Goal: Task Accomplishment & Management: Manage account settings

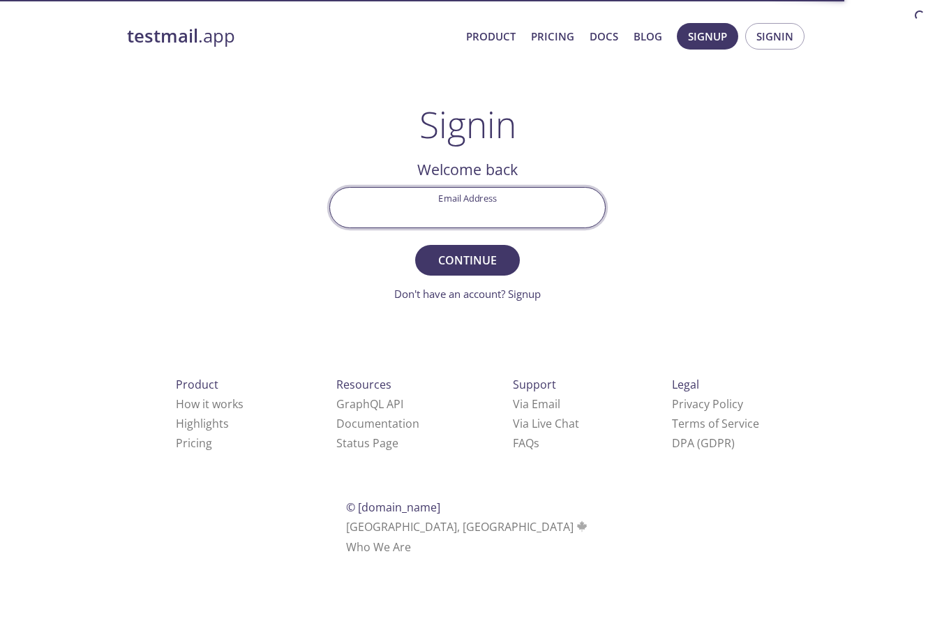
click at [528, 212] on input "Email Address" at bounding box center [467, 208] width 275 height 40
click at [549, 209] on input "Email Address" at bounding box center [467, 208] width 275 height 40
type input "[EMAIL_ADDRESS][DOMAIN_NAME]"
click at [466, 267] on span "Continue" at bounding box center [468, 260] width 74 height 20
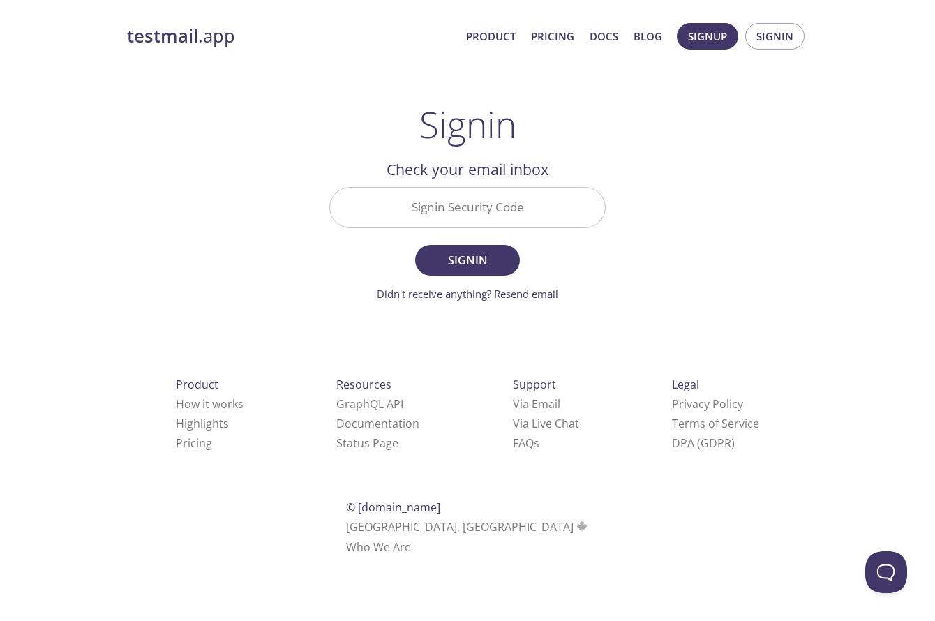
click at [454, 208] on input "Signin Security Code" at bounding box center [467, 208] width 275 height 40
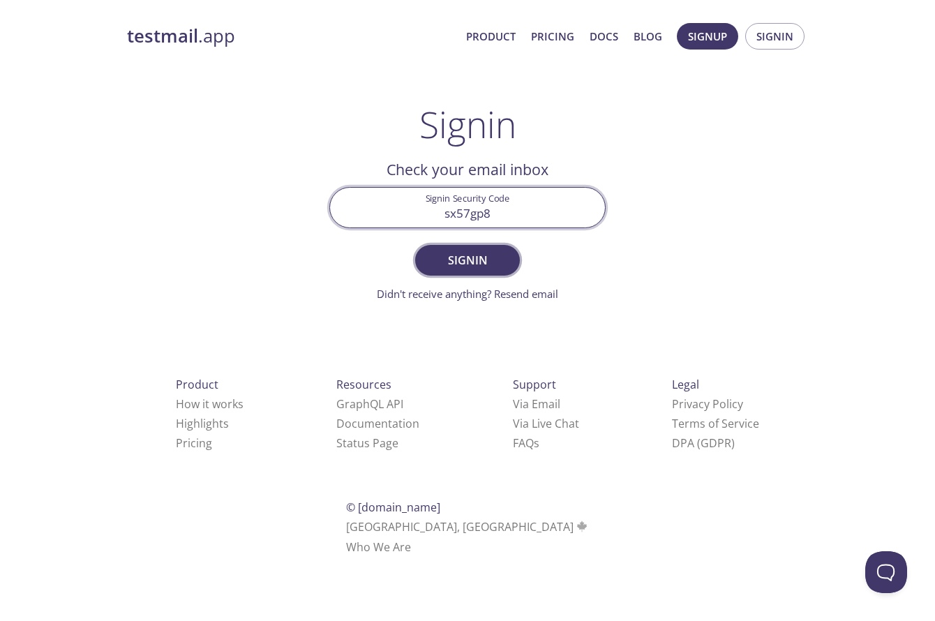
type input "sx57gp8"
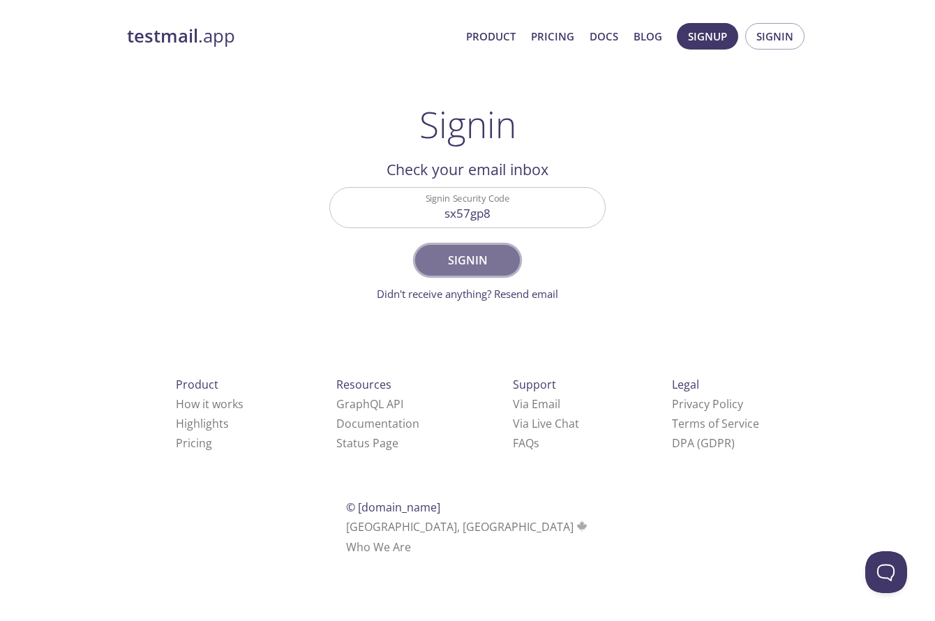
click at [462, 260] on span "Signin" at bounding box center [468, 260] width 74 height 20
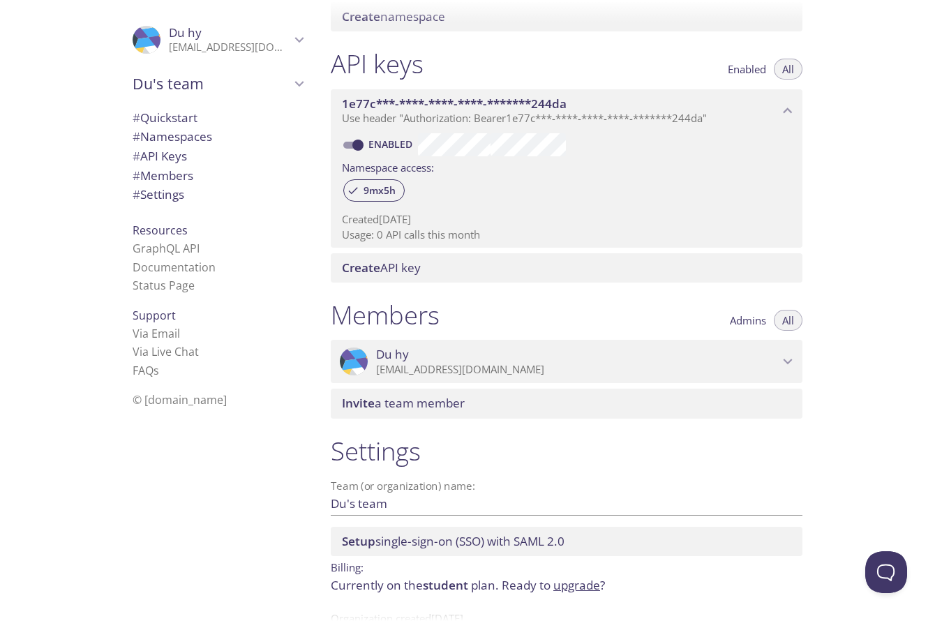
scroll to position [349, 0]
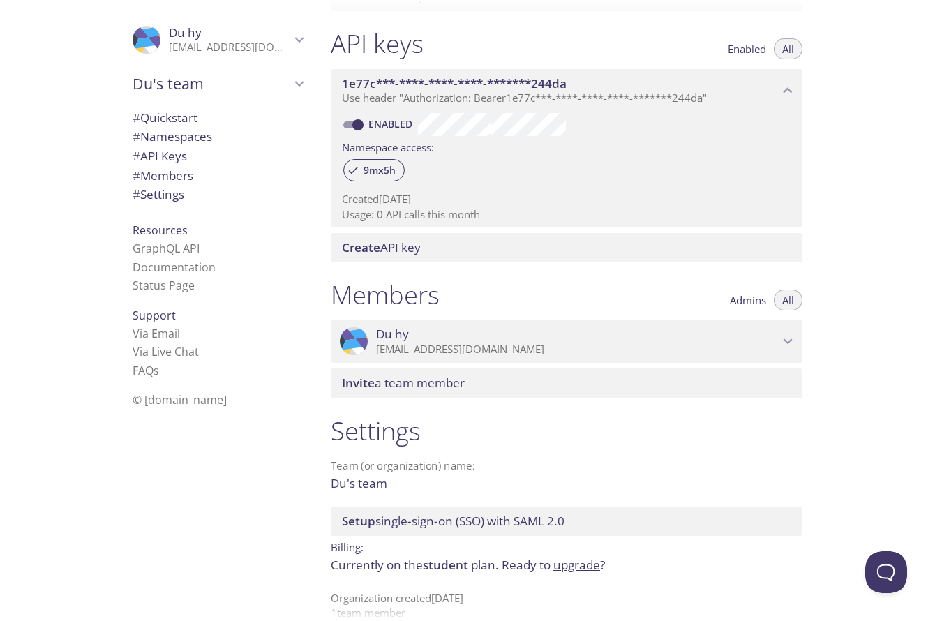
click at [149, 40] on icon "Du hy" at bounding box center [169, 2] width 40 height 104
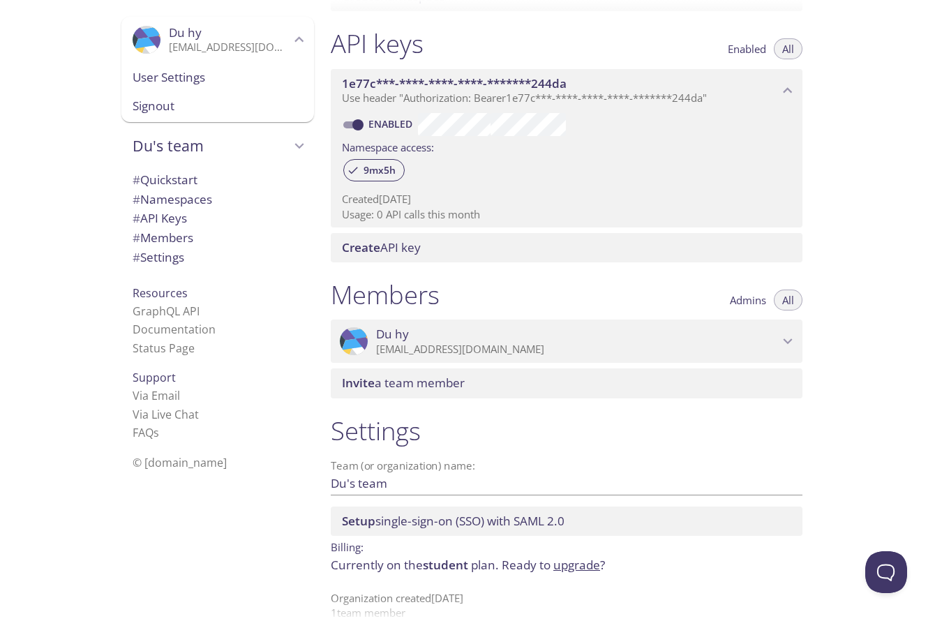
click at [191, 83] on span "User Settings" at bounding box center [218, 77] width 170 height 18
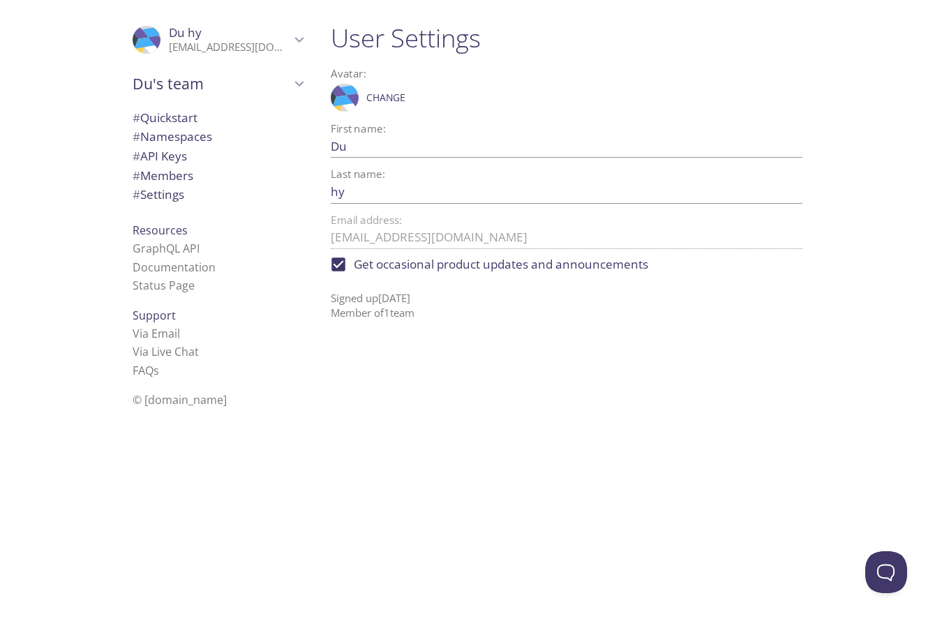
click at [186, 158] on span "# API Keys" at bounding box center [218, 156] width 170 height 18
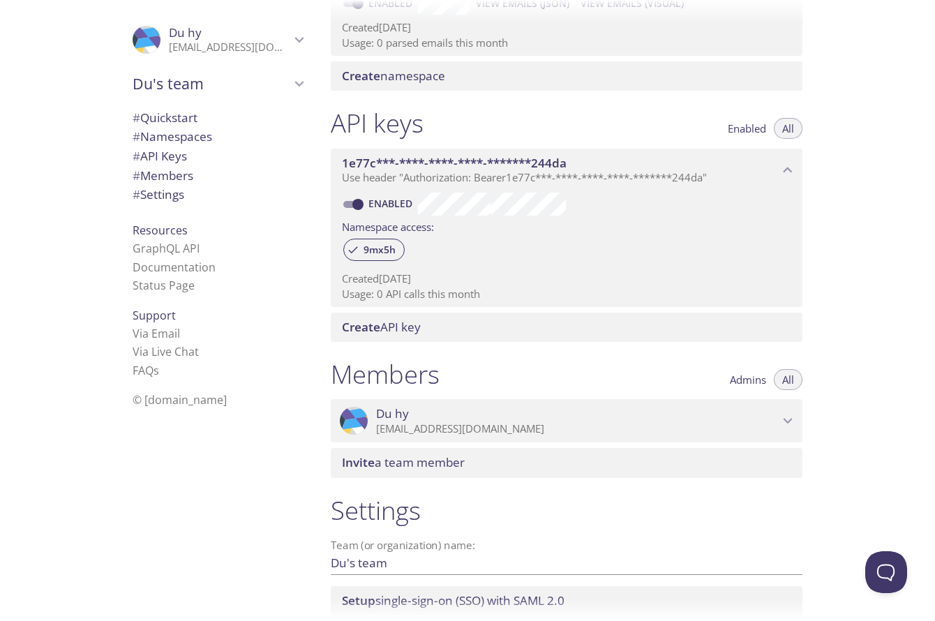
scroll to position [22, 0]
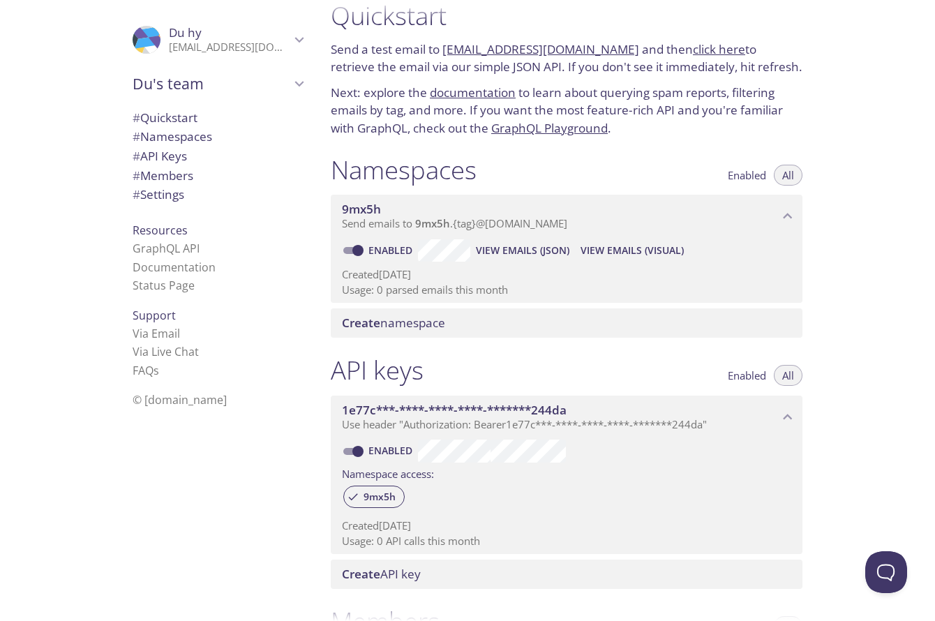
click at [171, 403] on span "© [DOMAIN_NAME]" at bounding box center [180, 399] width 94 height 15
drag, startPoint x: 214, startPoint y: 403, endPoint x: 139, endPoint y: 403, distance: 74.7
click at [139, 403] on li "© [DOMAIN_NAME]" at bounding box center [218, 400] width 170 height 18
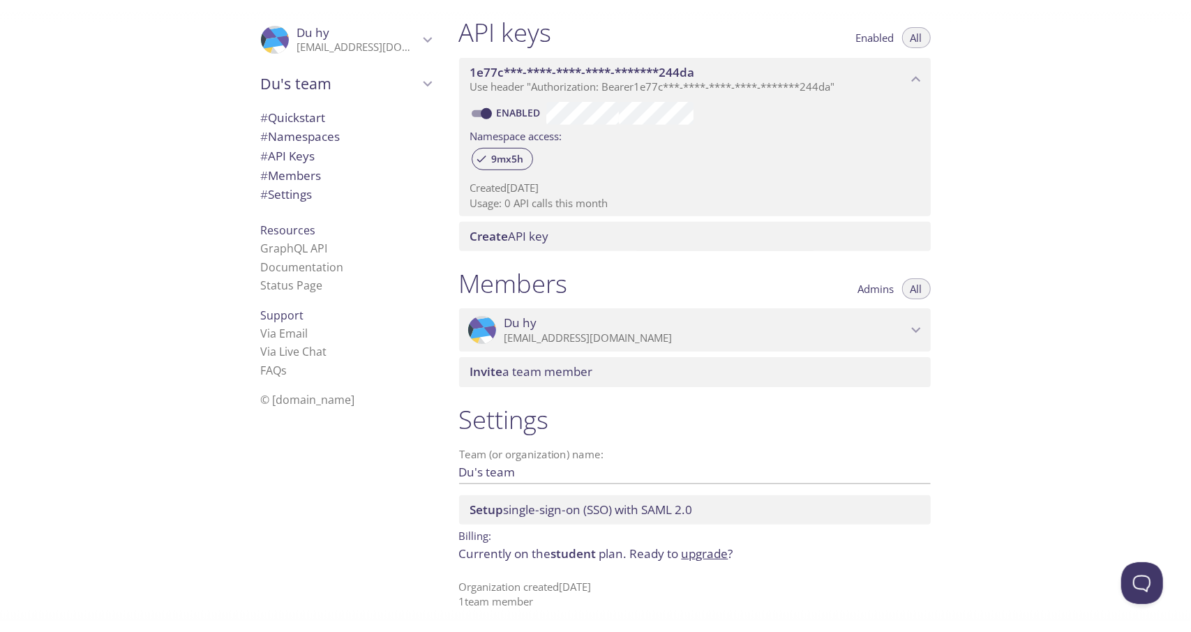
scroll to position [360, 0]
click at [691, 554] on link "upgrade" at bounding box center [705, 554] width 47 height 16
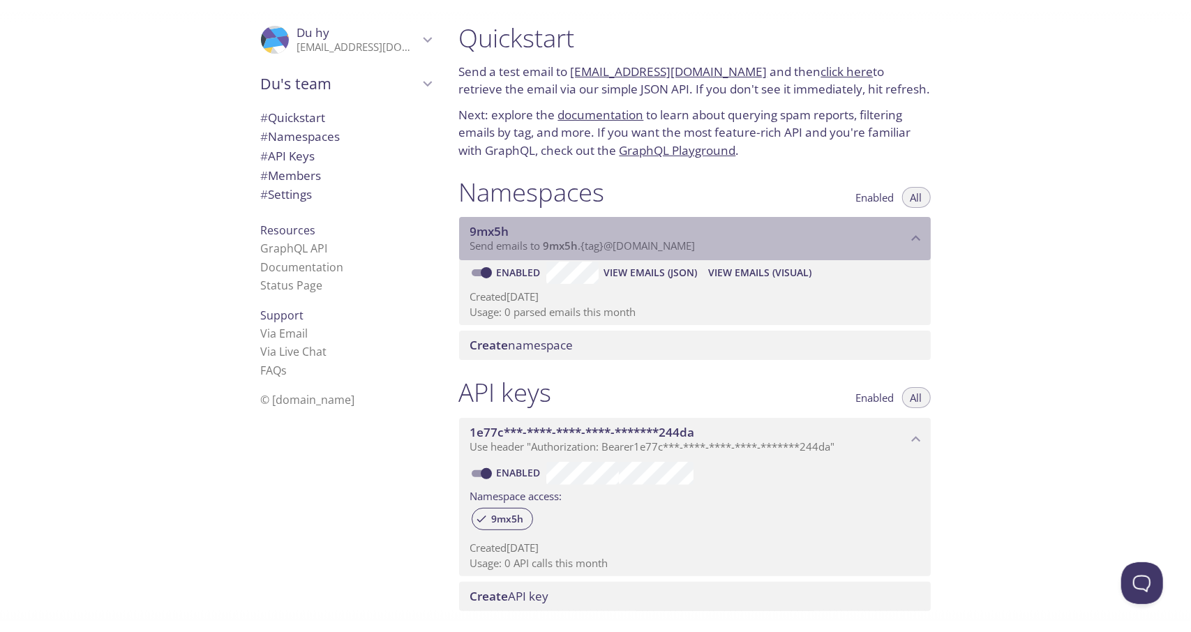
click at [920, 241] on icon "9mx5h namespace" at bounding box center [916, 239] width 18 height 18
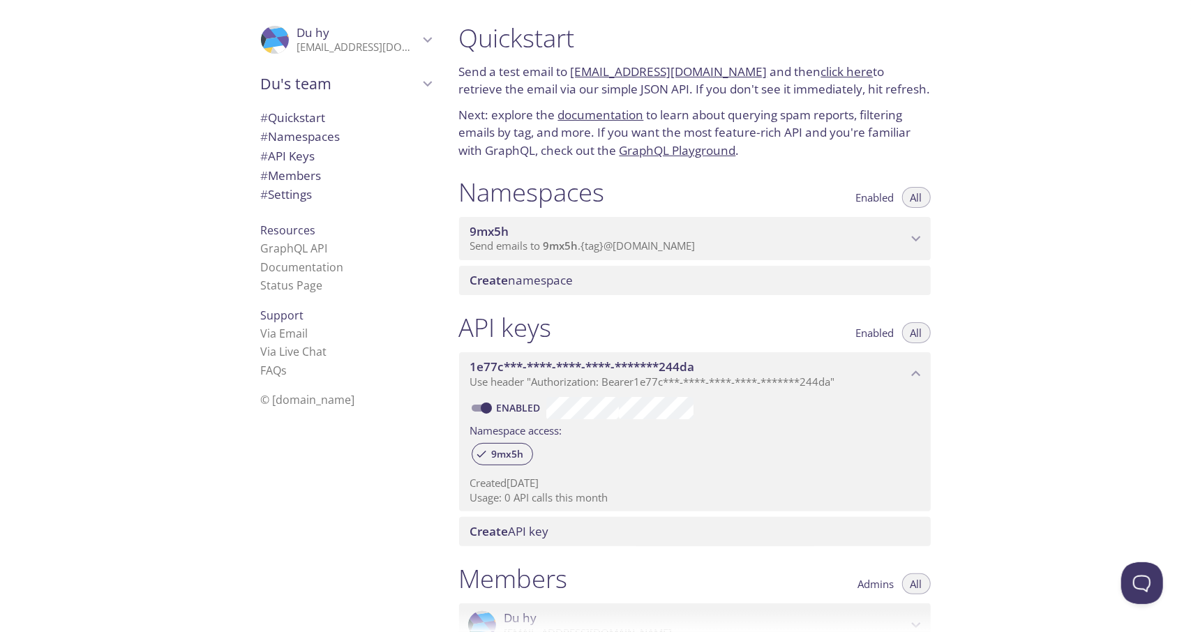
click at [762, 375] on span "Use header "Authorization: Bearer 1e77c***-****-****-****-*******244da "" at bounding box center [652, 382] width 365 height 14
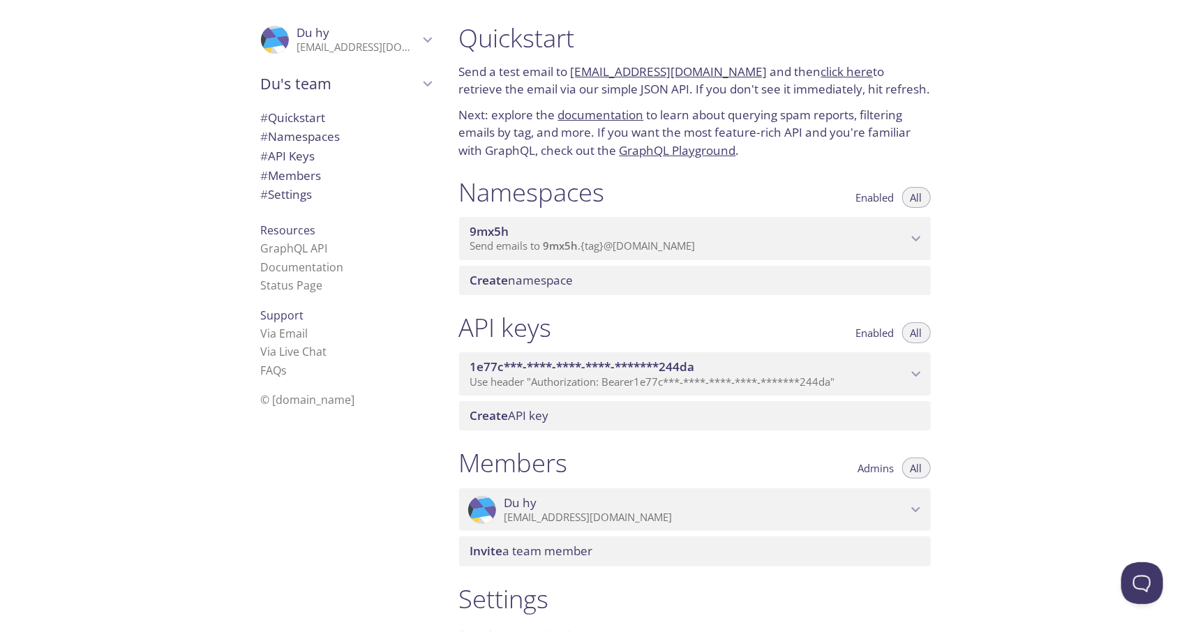
click at [762, 375] on span "Use header "Authorization: Bearer 1e77c***-****-****-****-*******244da "" at bounding box center [652, 382] width 365 height 14
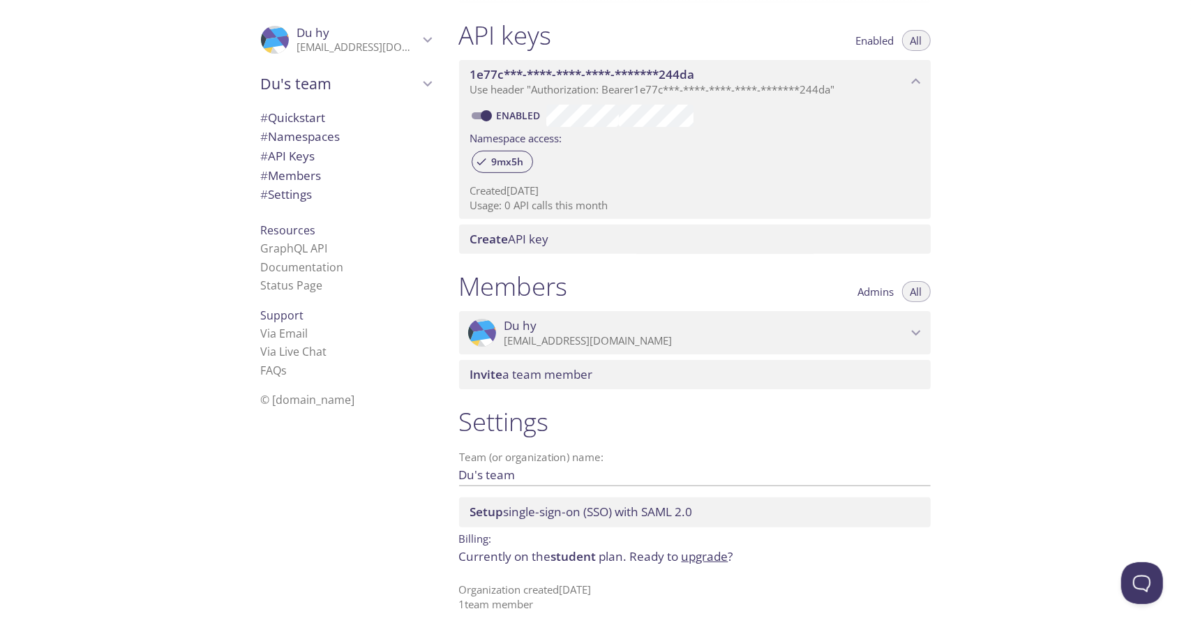
scroll to position [294, 0]
click at [299, 284] on link "Status Page" at bounding box center [292, 285] width 62 height 15
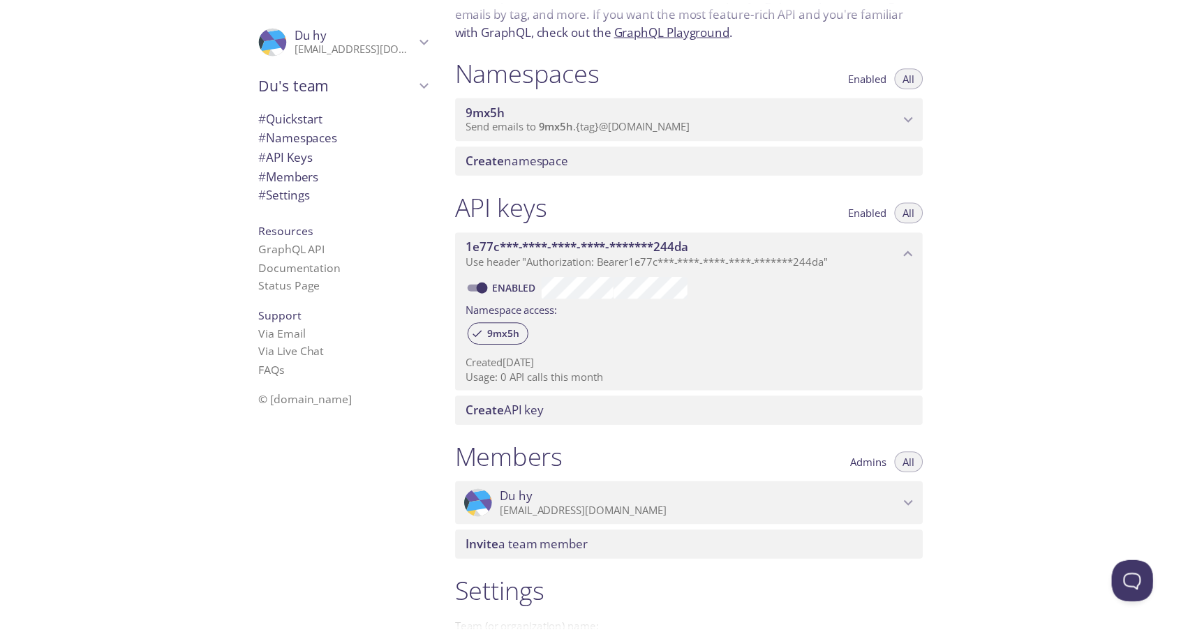
scroll to position [85, 0]
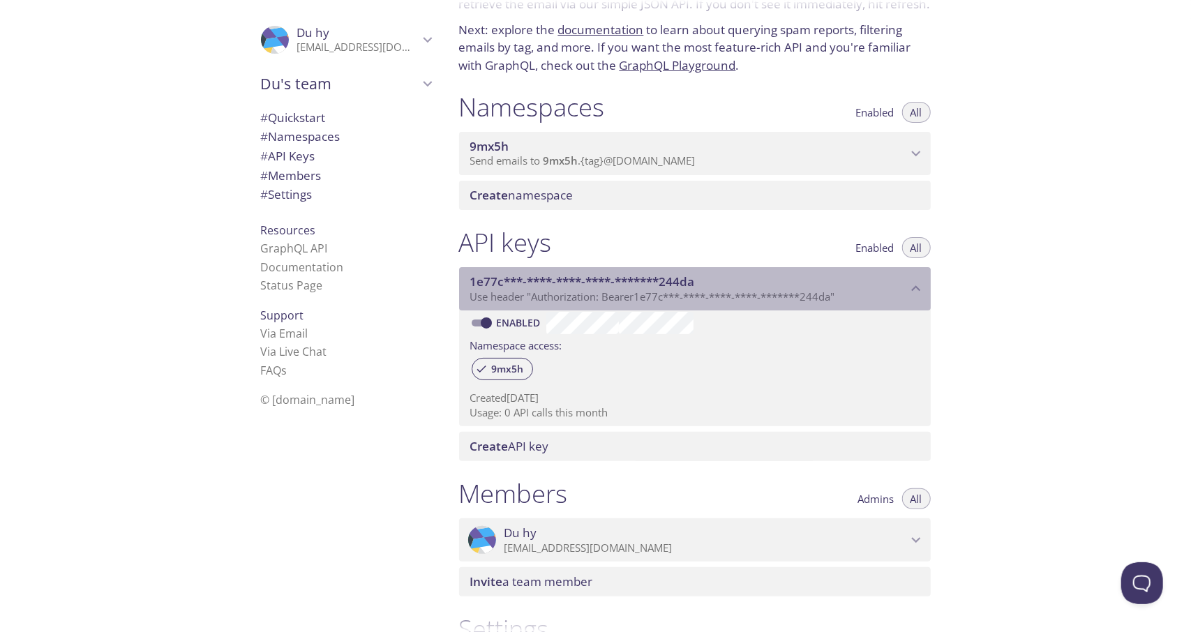
click at [611, 286] on span "1e77c***-****-****-****-*******244da" at bounding box center [582, 282] width 225 height 16
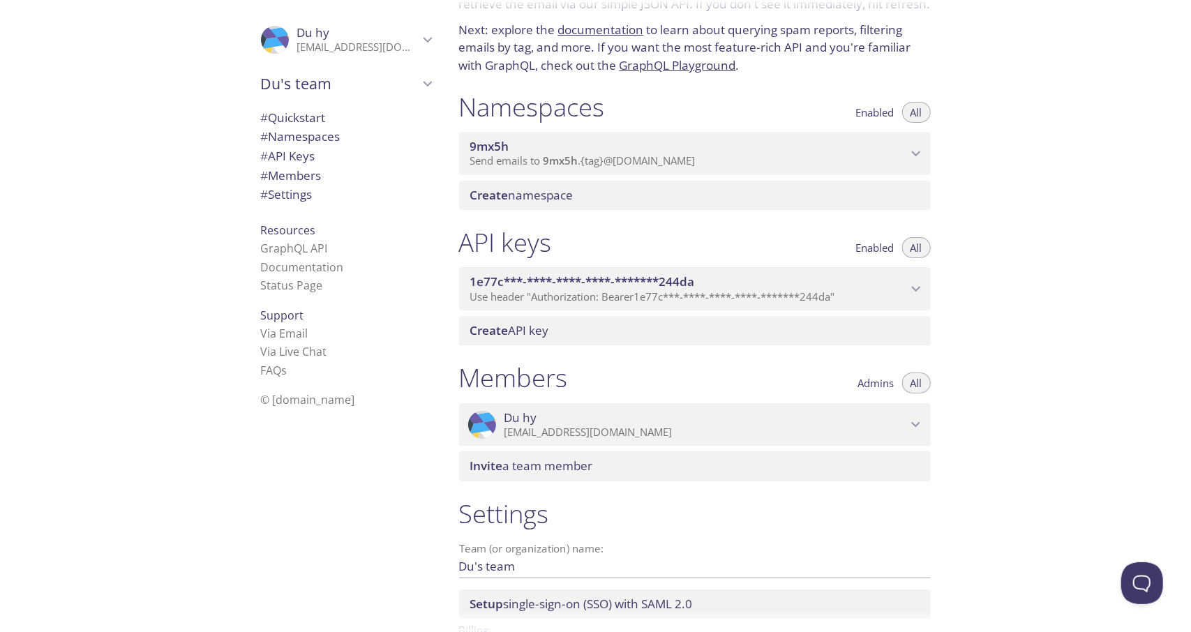
click at [621, 287] on span "1e77c***-****-****-****-*******244da" at bounding box center [582, 282] width 225 height 16
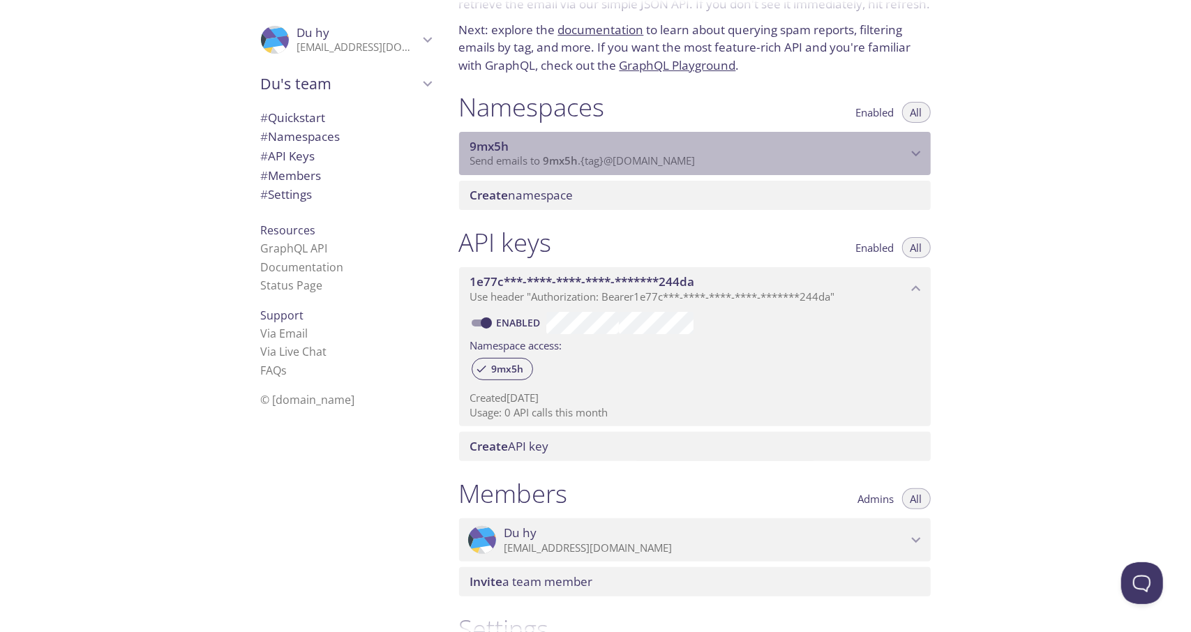
click at [606, 162] on span "Send emails to 9mx5h . {tag} @inbox.testmail.app" at bounding box center [582, 161] width 225 height 14
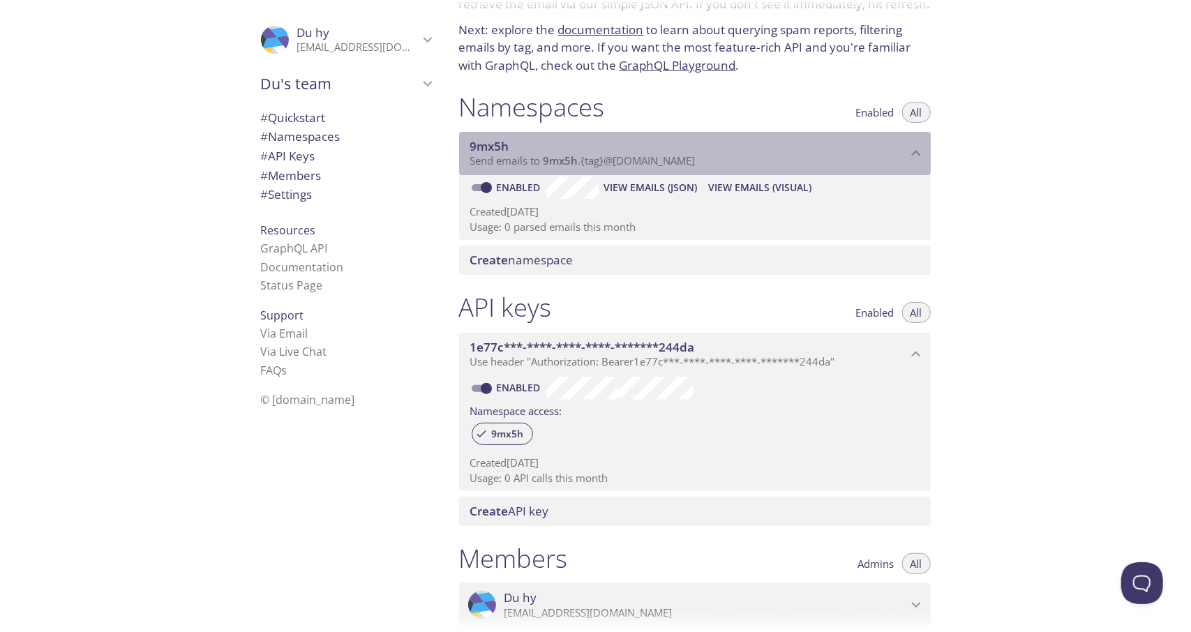
click at [615, 160] on span "Send emails to 9mx5h . {tag} @inbox.testmail.app" at bounding box center [582, 161] width 225 height 14
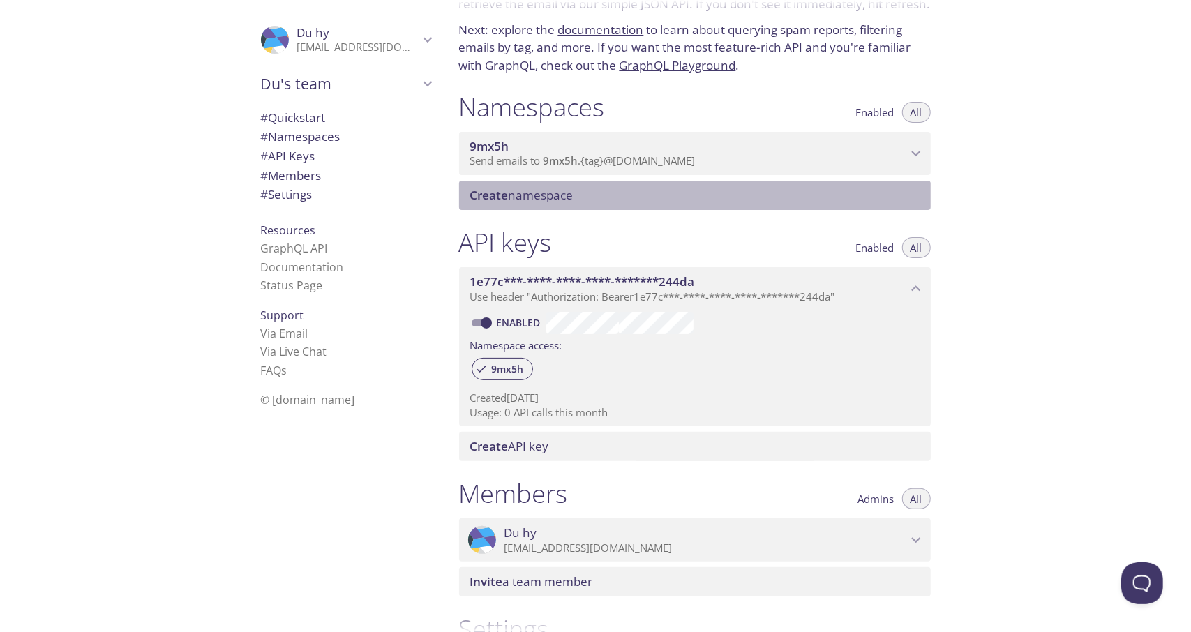
click at [597, 193] on span "Create namespace" at bounding box center [697, 195] width 455 height 15
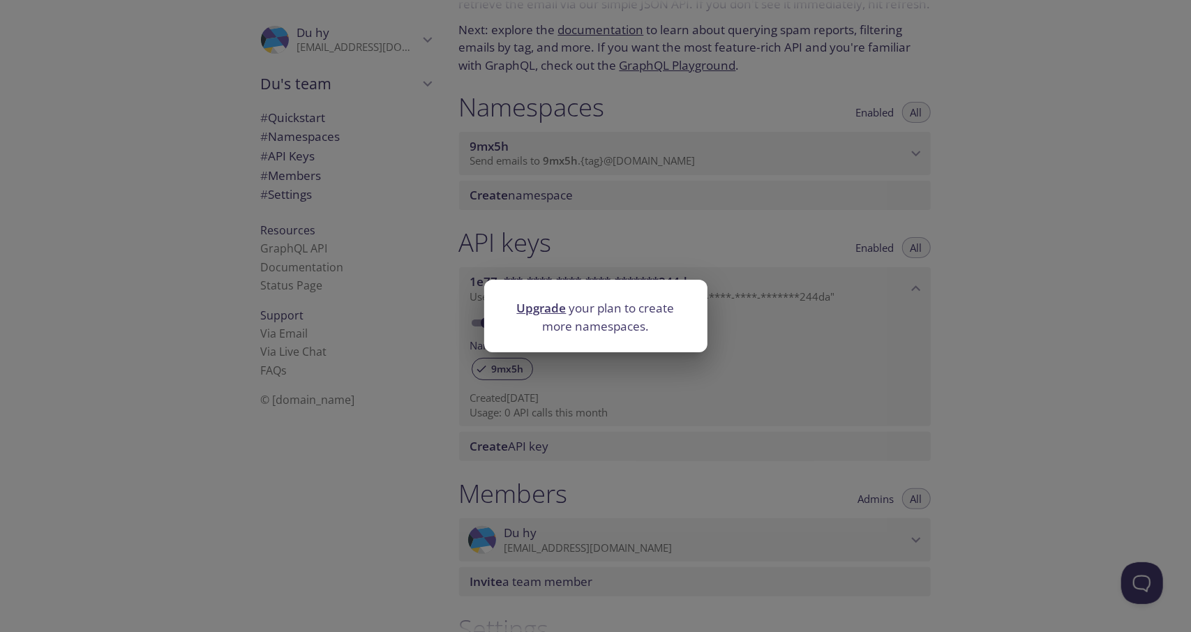
click at [536, 308] on link "Upgrade" at bounding box center [542, 308] width 50 height 16
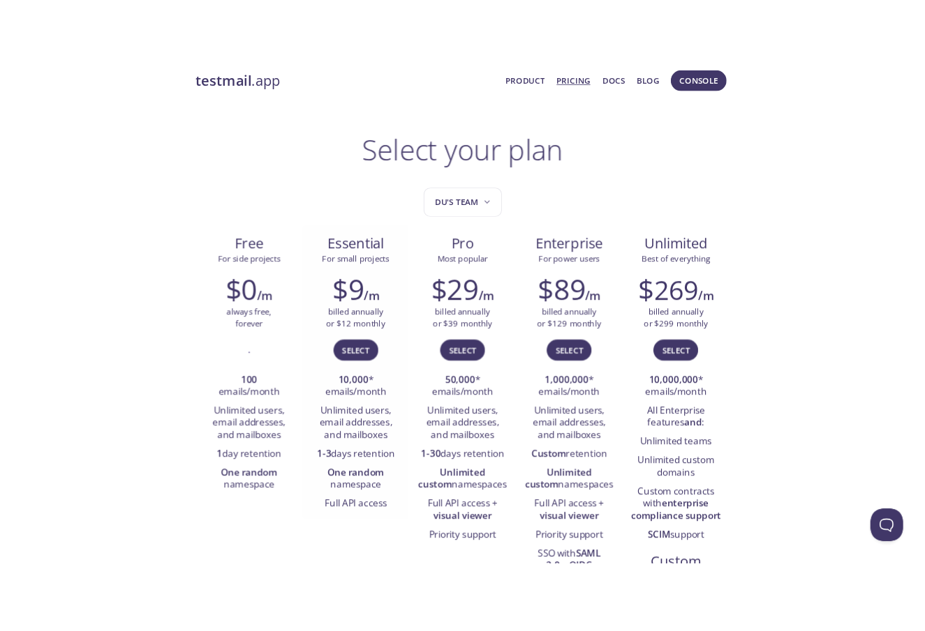
scroll to position [140, 0]
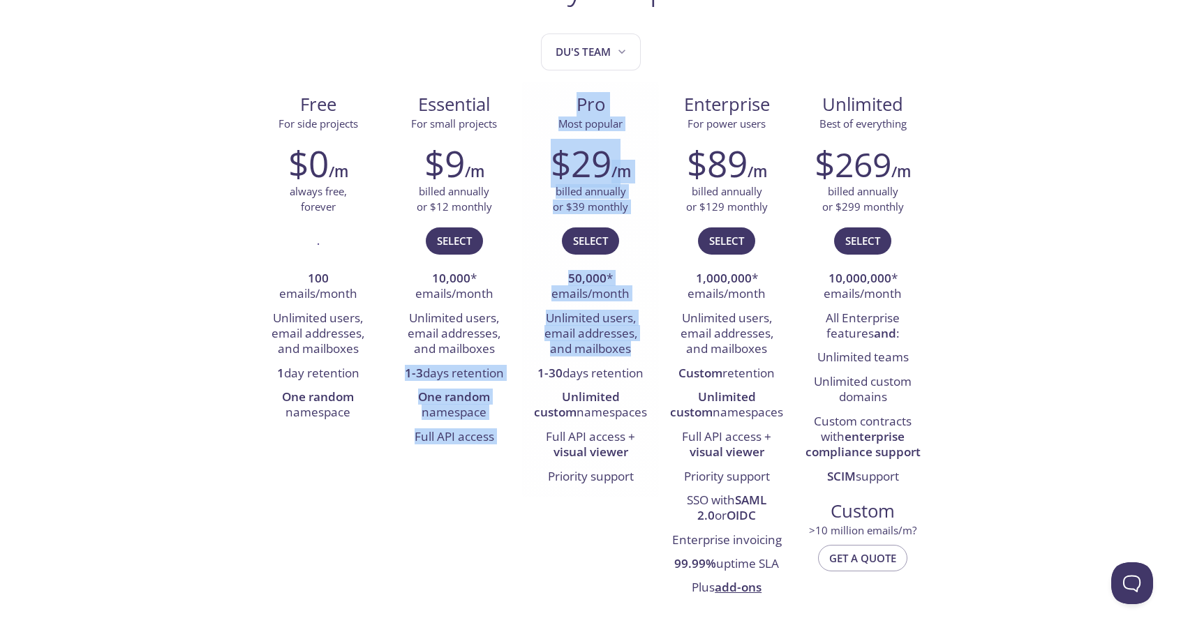
drag, startPoint x: 407, startPoint y: 375, endPoint x: 523, endPoint y: 377, distance: 115.8
click at [523, 377] on div "Free For side projects $0 /m always free, forever . 100 emails/month Unlimited …" at bounding box center [590, 346] width 681 height 528
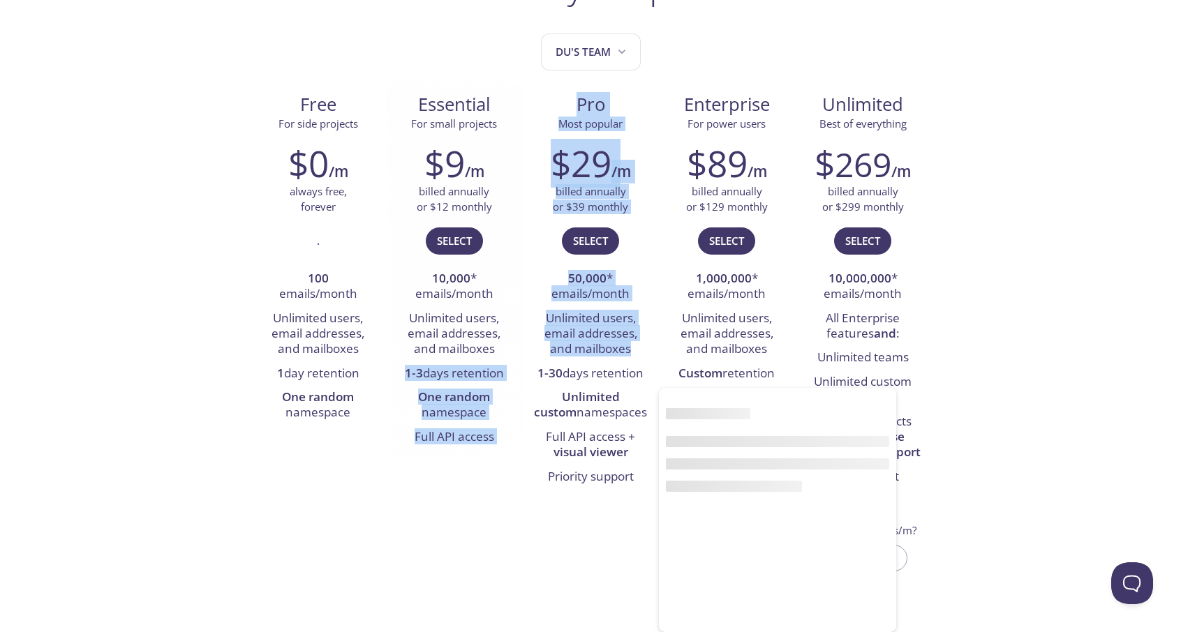
click at [512, 373] on div "$9 /m billed annually or $12 monthly Select 10,000 * emails/month Unlimited use…" at bounding box center [454, 295] width 136 height 324
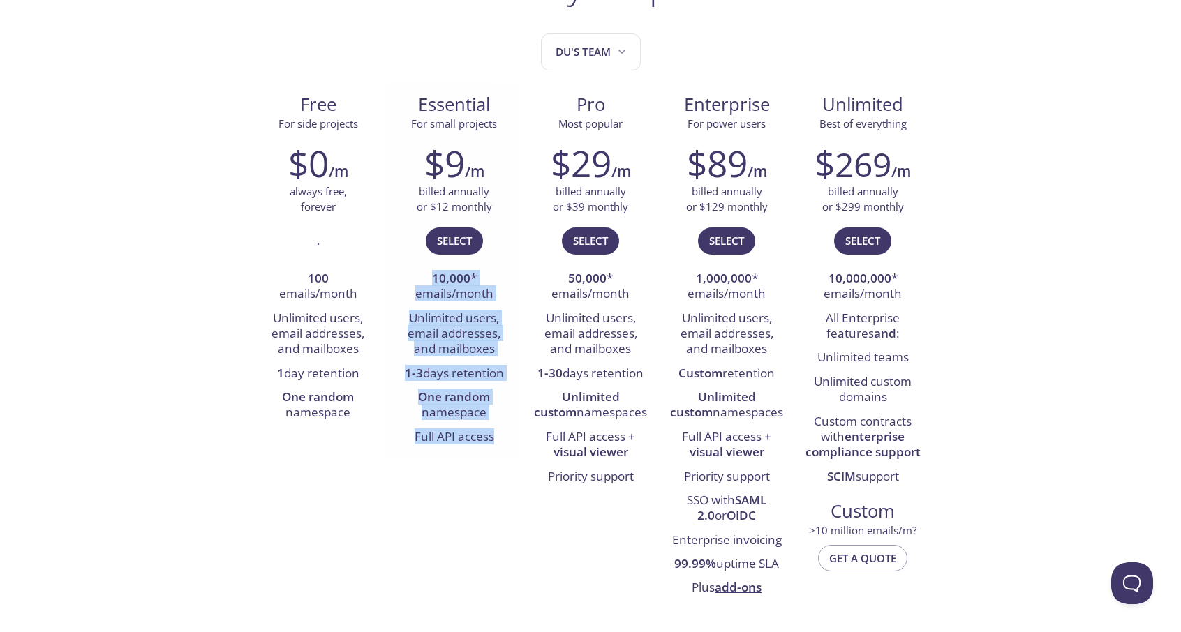
drag, startPoint x: 504, startPoint y: 440, endPoint x: 423, endPoint y: 276, distance: 183.5
click at [423, 276] on ul "10,000 * emails/month Unlimited users, email addresses, and mailboxes 1-3 days …" at bounding box center [453, 358] width 115 height 182
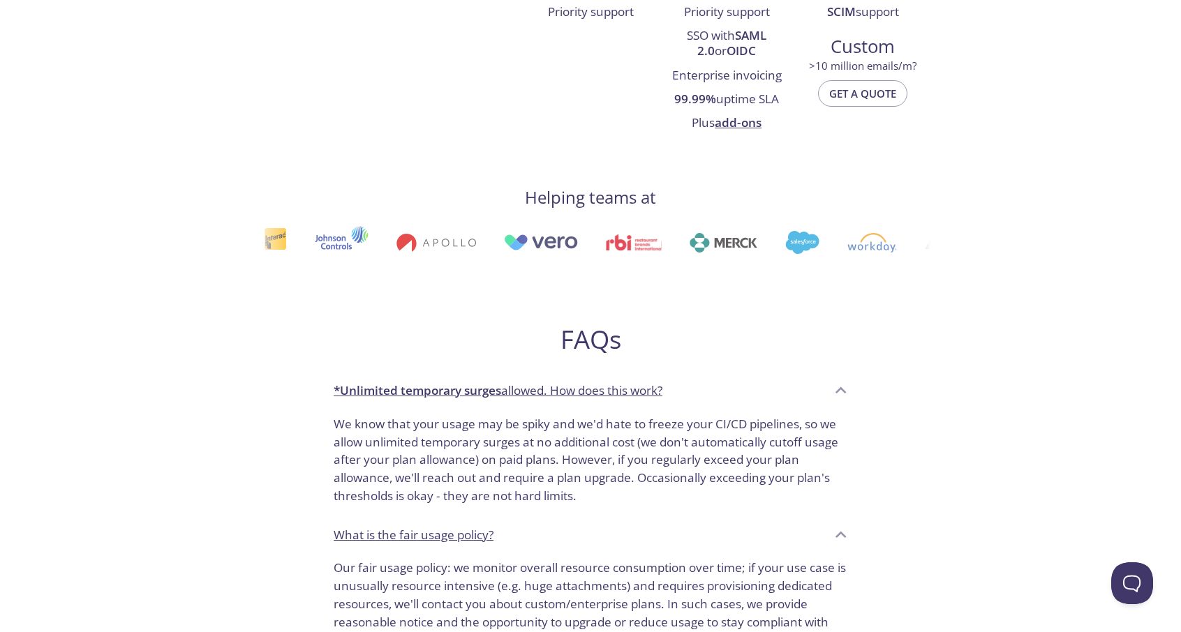
scroll to position [907, 0]
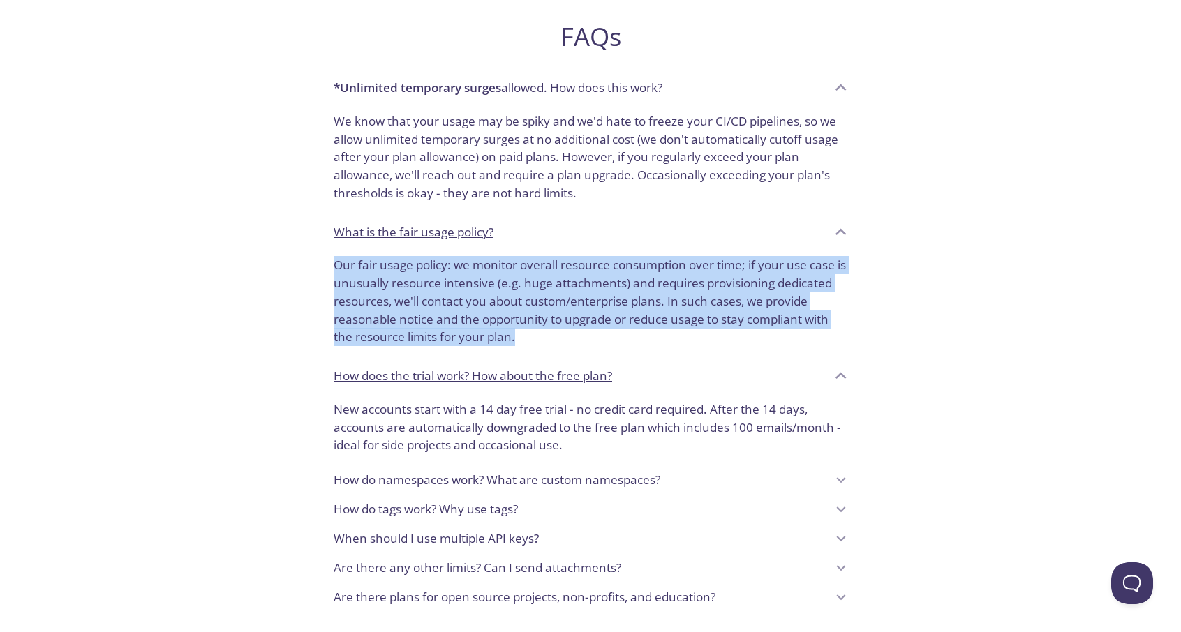
drag, startPoint x: 324, startPoint y: 258, endPoint x: 447, endPoint y: 348, distance: 152.8
click at [447, 348] on div "Our fair usage policy: we monitor overall resource consumption over time; if yo…" at bounding box center [590, 303] width 536 height 107
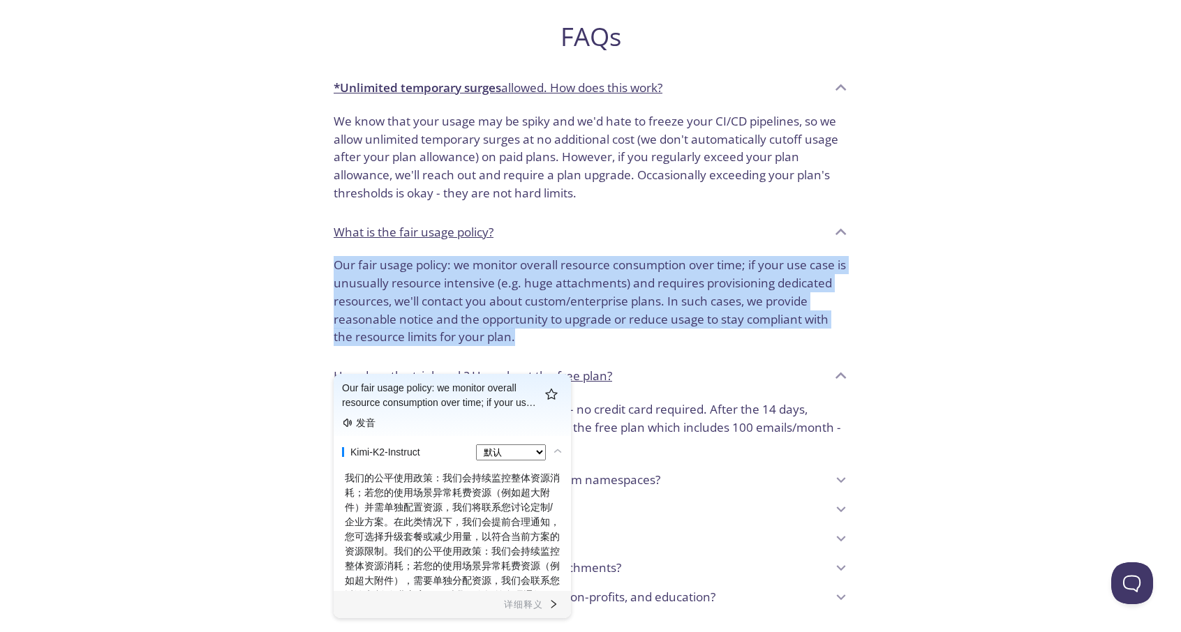
click at [501, 308] on p "Our fair usage policy: we monitor overall resource consumption over time; if yo…" at bounding box center [591, 301] width 514 height 90
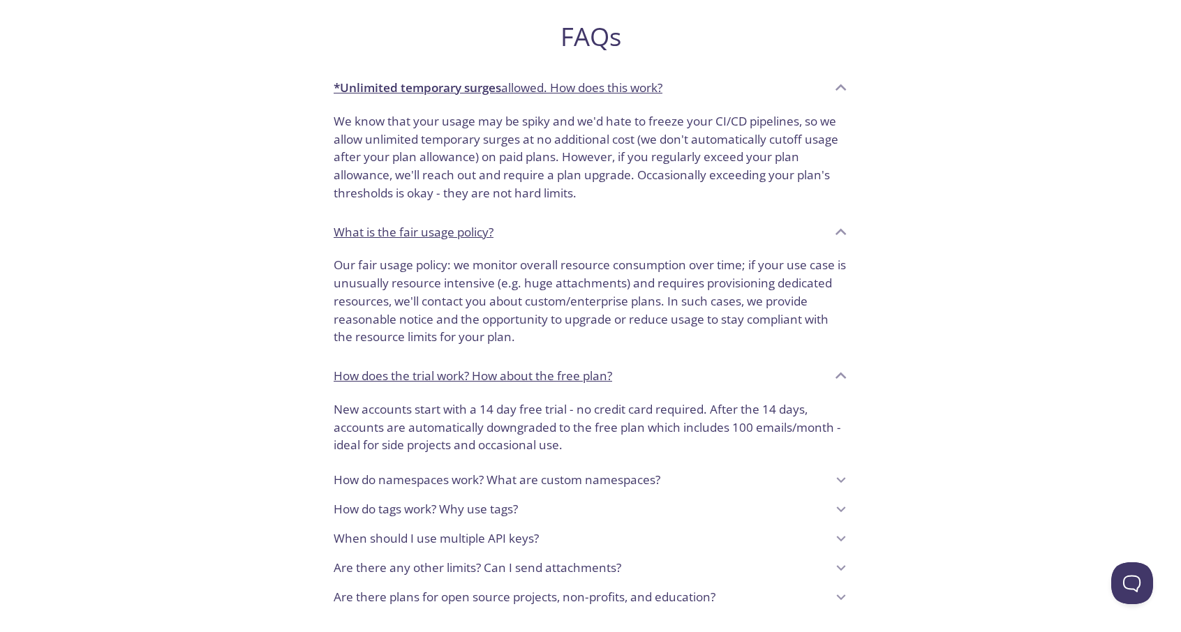
click at [521, 541] on p "When should I use multiple API keys?" at bounding box center [436, 539] width 205 height 18
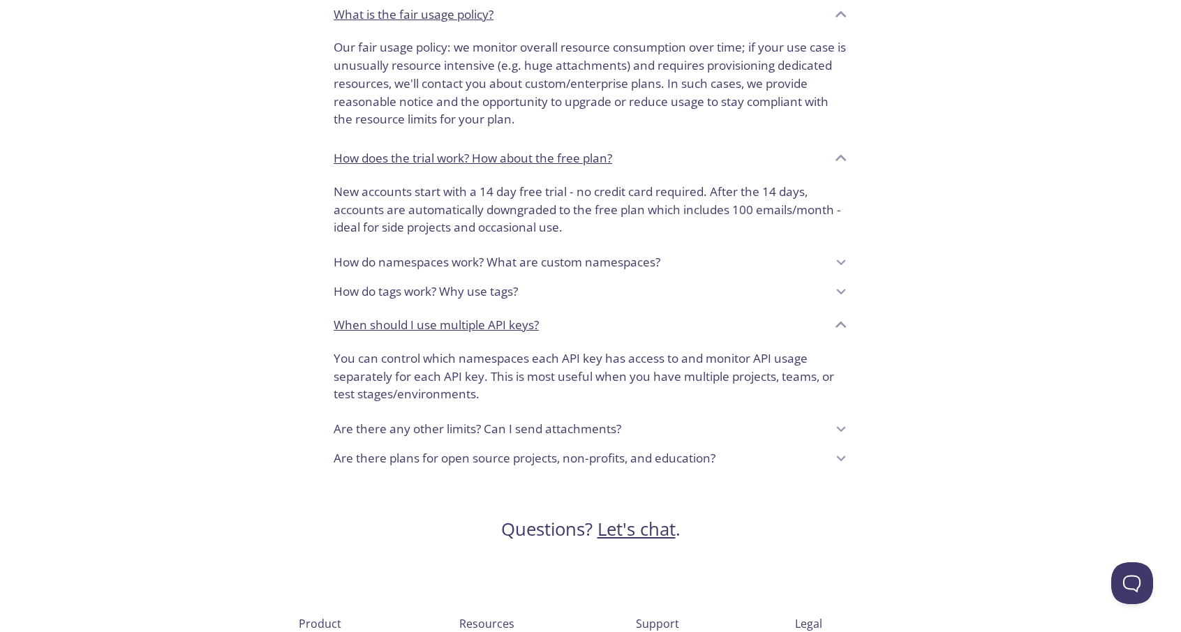
scroll to position [1186, 0]
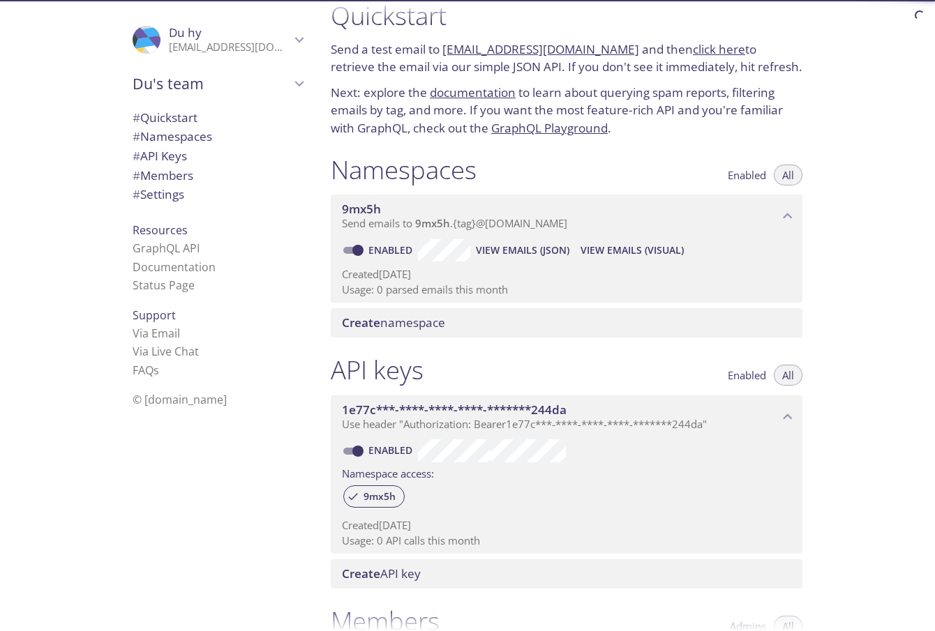
scroll to position [70, 0]
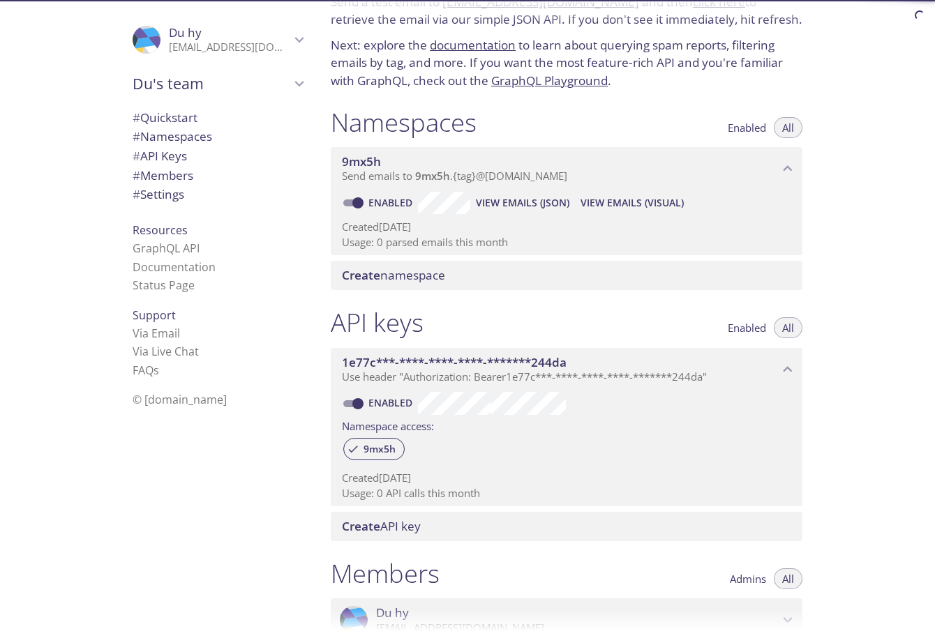
click at [902, 153] on div "Quickstart Send a test email to [EMAIL_ADDRESS][DOMAIN_NAME] and then click her…" at bounding box center [627, 315] width 615 height 631
drag, startPoint x: 329, startPoint y: 118, endPoint x: 407, endPoint y: 140, distance: 81.8
click at [407, 140] on div "Namespaces Enabled All 9mx5h Send emails to 9mx5h . {tag} @[DOMAIN_NAME] Enable…" at bounding box center [567, 198] width 494 height 201
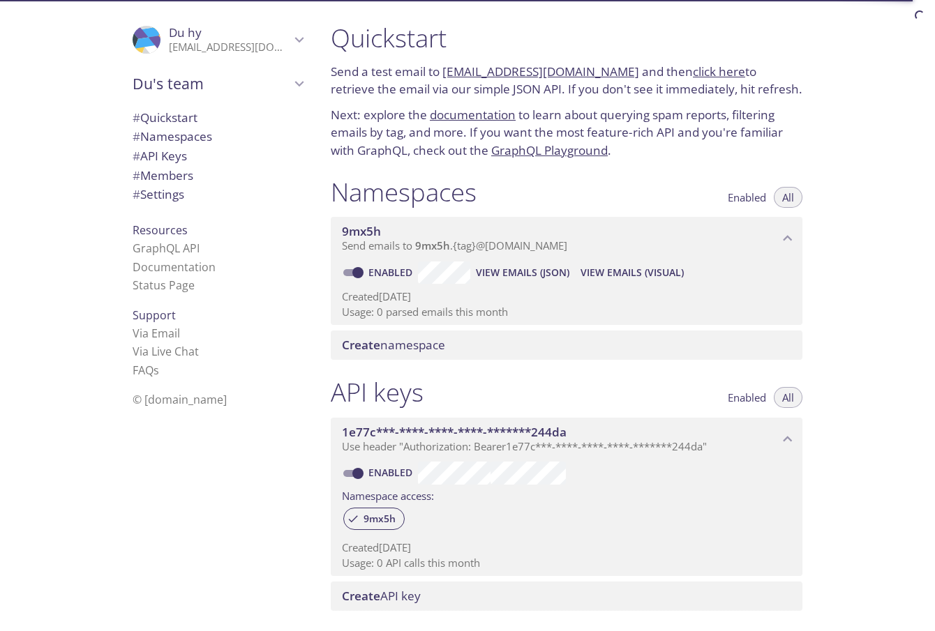
click at [888, 172] on div "Quickstart Send a test email to [EMAIL_ADDRESS][DOMAIN_NAME] and then click her…" at bounding box center [627, 315] width 615 height 631
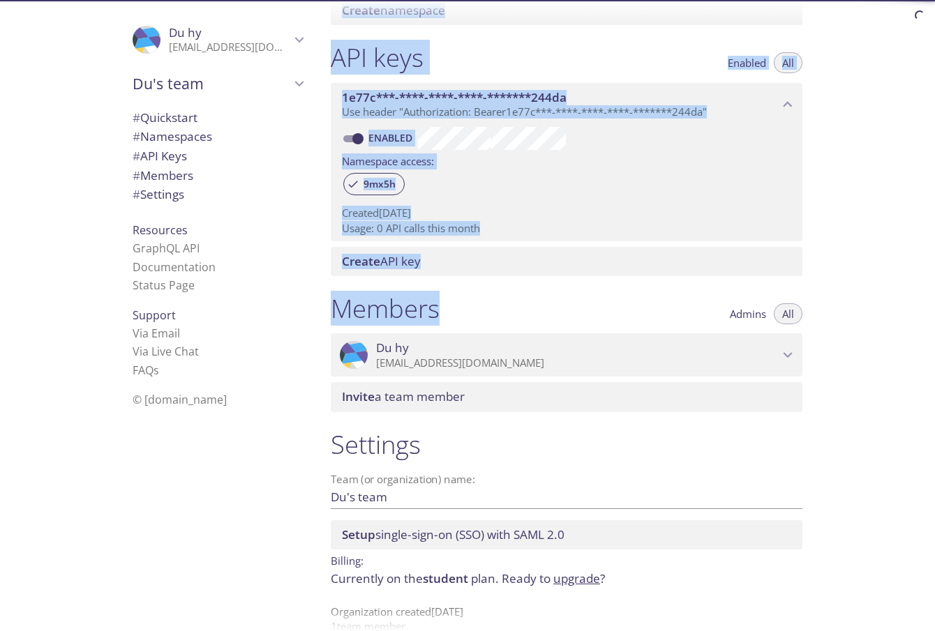
scroll to position [349, 0]
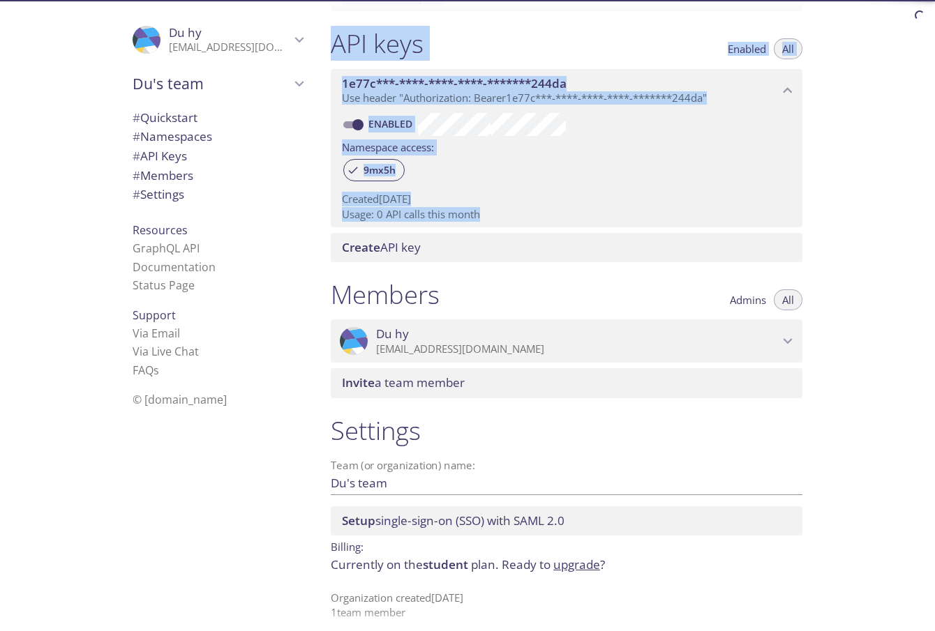
drag, startPoint x: 334, startPoint y: 189, endPoint x: 509, endPoint y: 211, distance: 175.8
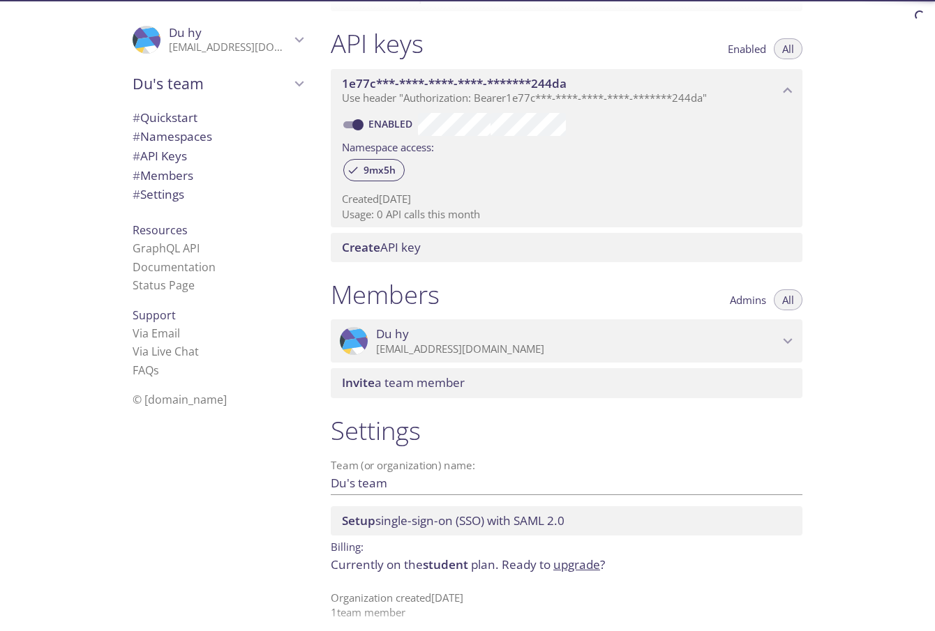
click at [532, 282] on div "Members Admins All" at bounding box center [567, 296] width 472 height 35
click at [540, 84] on span "1e77c***-****-****-****-*******244da" at bounding box center [560, 83] width 437 height 15
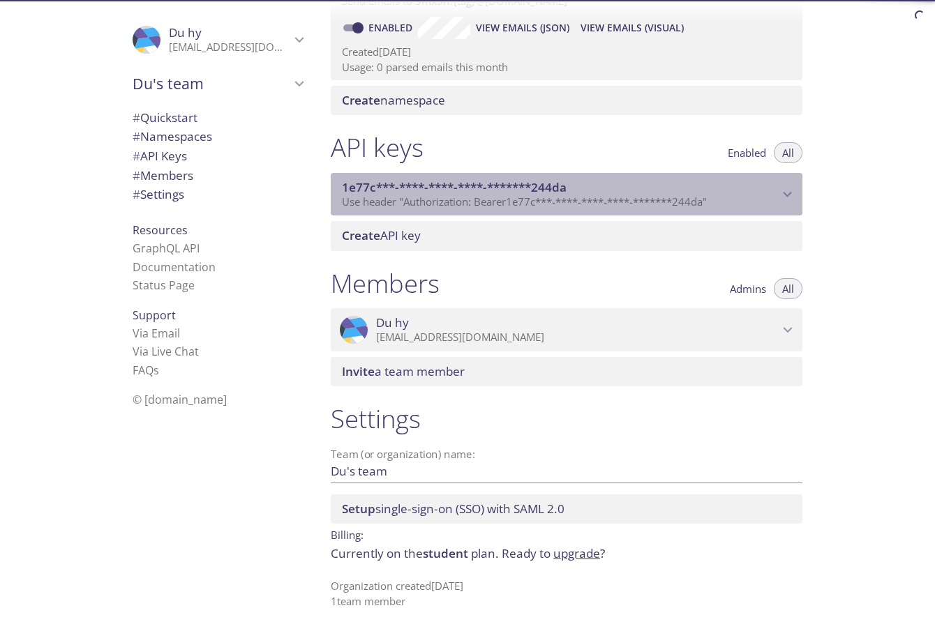
click at [546, 186] on span "1e77c***-****-****-****-*******244da" at bounding box center [560, 187] width 437 height 15
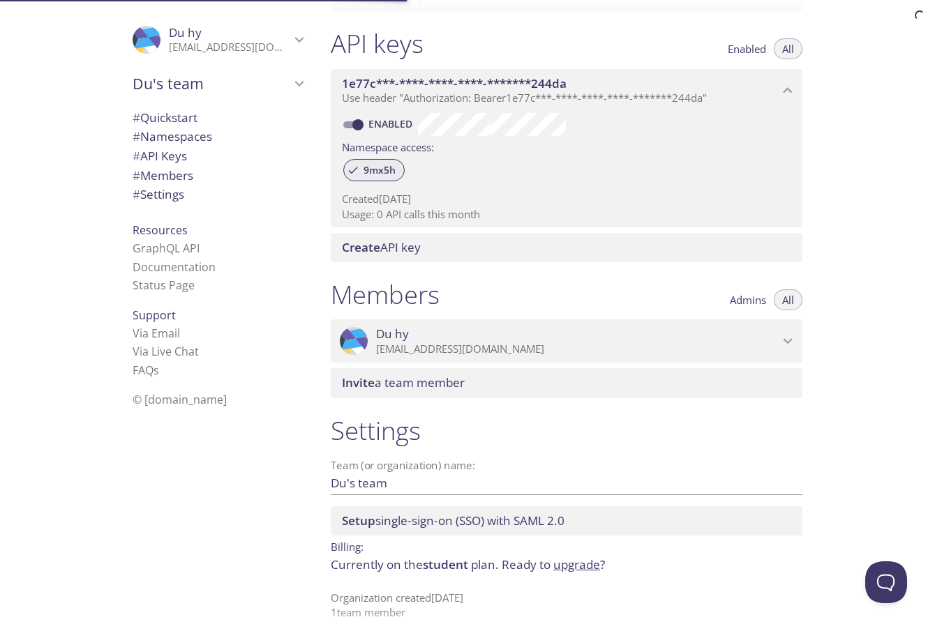
scroll to position [0, 0]
click at [63, 93] on div ".cls-1 { fill: #6d5ca8; } .cls-2 { fill: #3fc191; } .cls-3 { fill: #3b4752; } .…" at bounding box center [160, 315] width 320 height 631
